Goal: Task Accomplishment & Management: Manage account settings

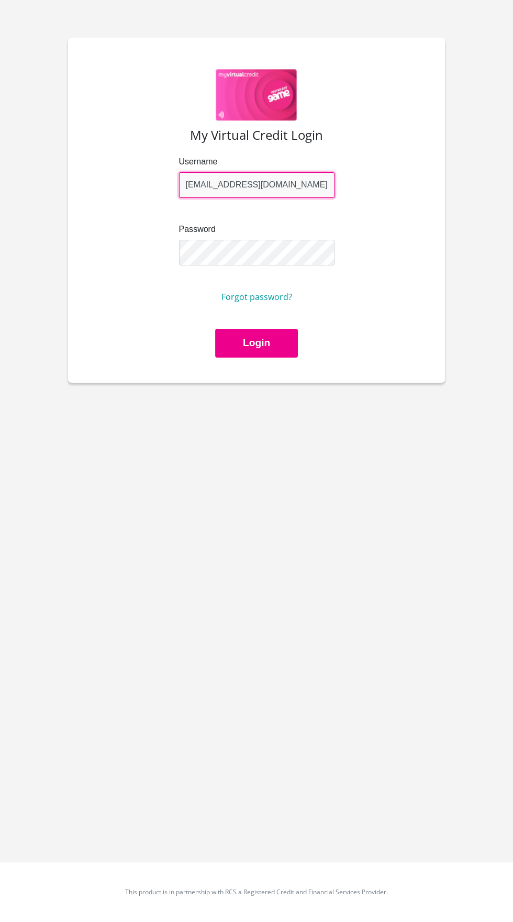
click at [240, 181] on input "professordirectorgwala@gmail.com" at bounding box center [256, 185] width 155 height 26
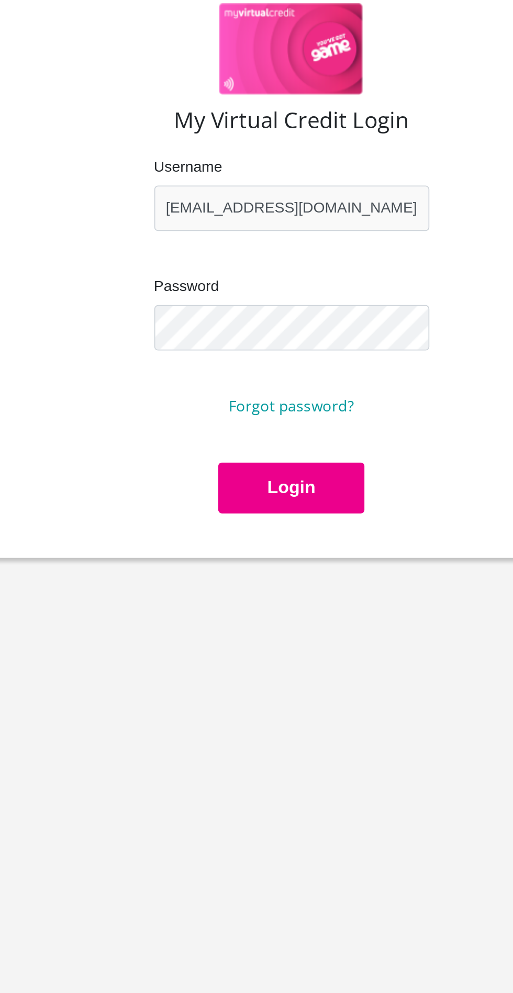
click at [275, 350] on button "Login" at bounding box center [256, 343] width 83 height 29
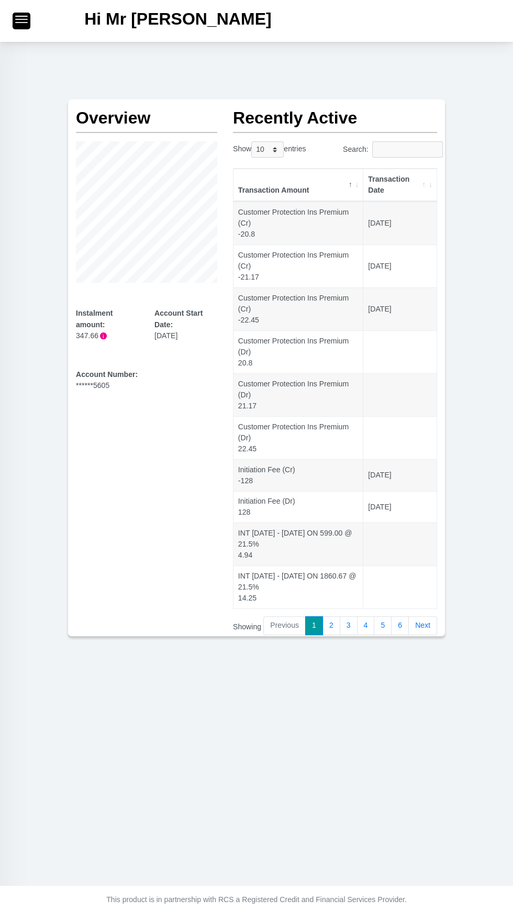
click at [18, 21] on span "button" at bounding box center [21, 19] width 13 height 7
